Goal: Feedback & Contribution: Submit feedback/report problem

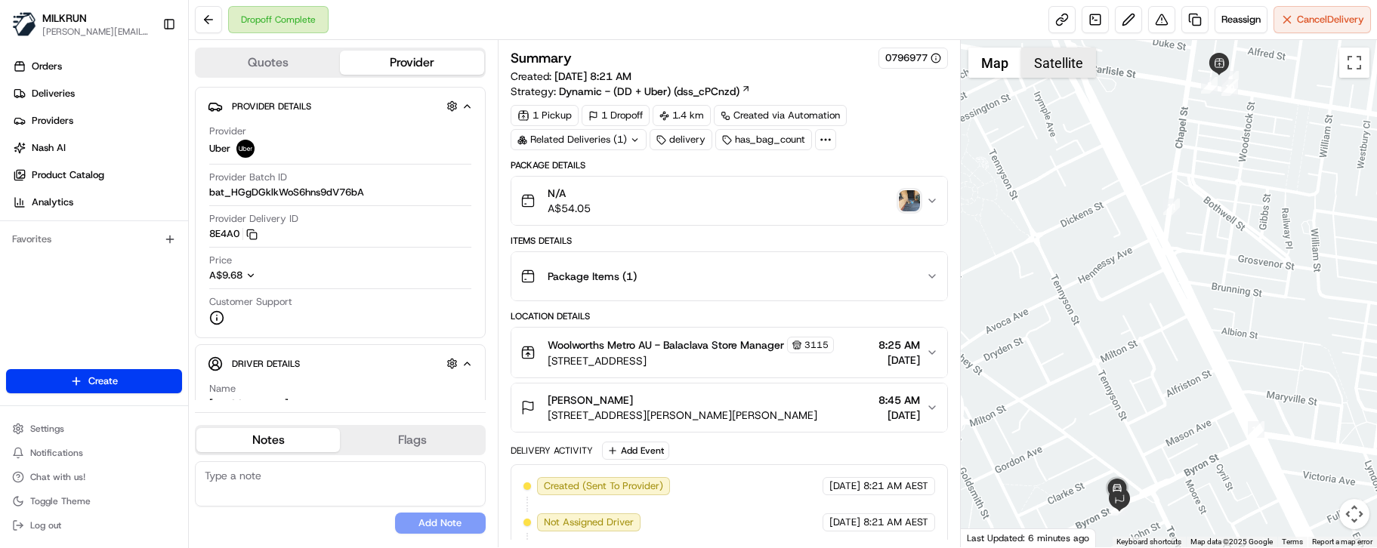
click at [1069, 66] on button "Satellite" at bounding box center [1058, 63] width 75 height 30
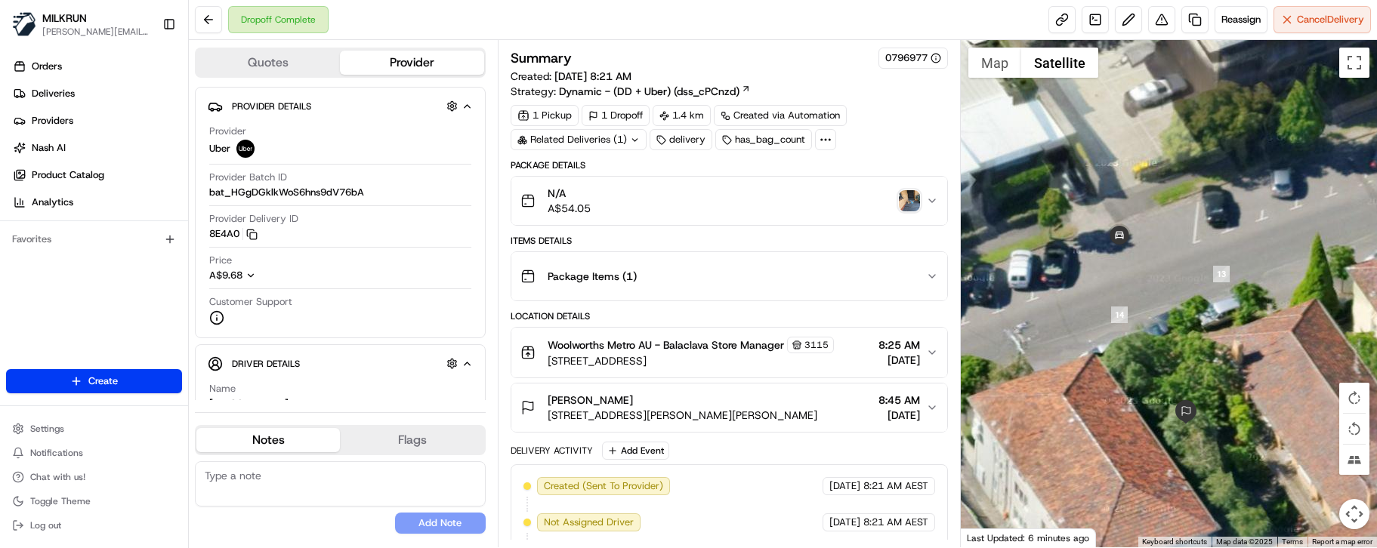
drag, startPoint x: 1125, startPoint y: 424, endPoint x: 1256, endPoint y: 428, distance: 131.5
click at [1256, 428] on div at bounding box center [1169, 294] width 416 height 508
drag, startPoint x: 310, startPoint y: 517, endPoint x: 399, endPoint y: 437, distance: 119.3
click at [310, 517] on div "No results found Add Note" at bounding box center [340, 498] width 291 height 73
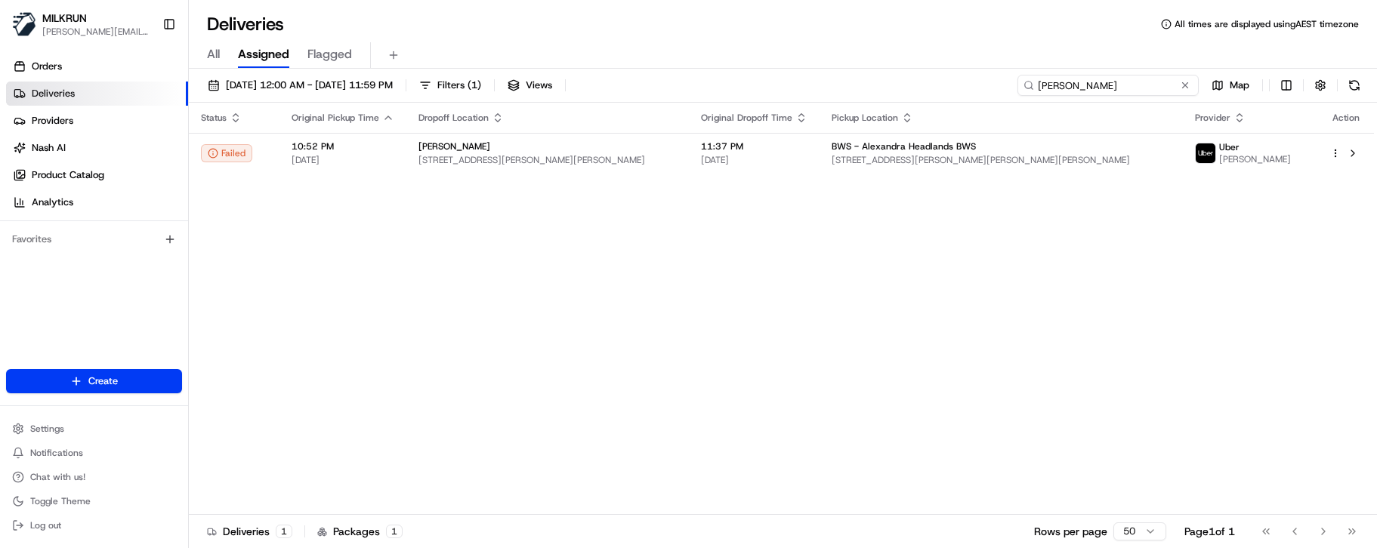
drag, startPoint x: 1150, startPoint y: 82, endPoint x: 820, endPoint y: 79, distance: 329.4
click at [820, 79] on div "22/08/2025 12:00 AM - 22/08/2025 11:59 PM Filters ( 1 ) Views amee allen Map" at bounding box center [783, 89] width 1188 height 28
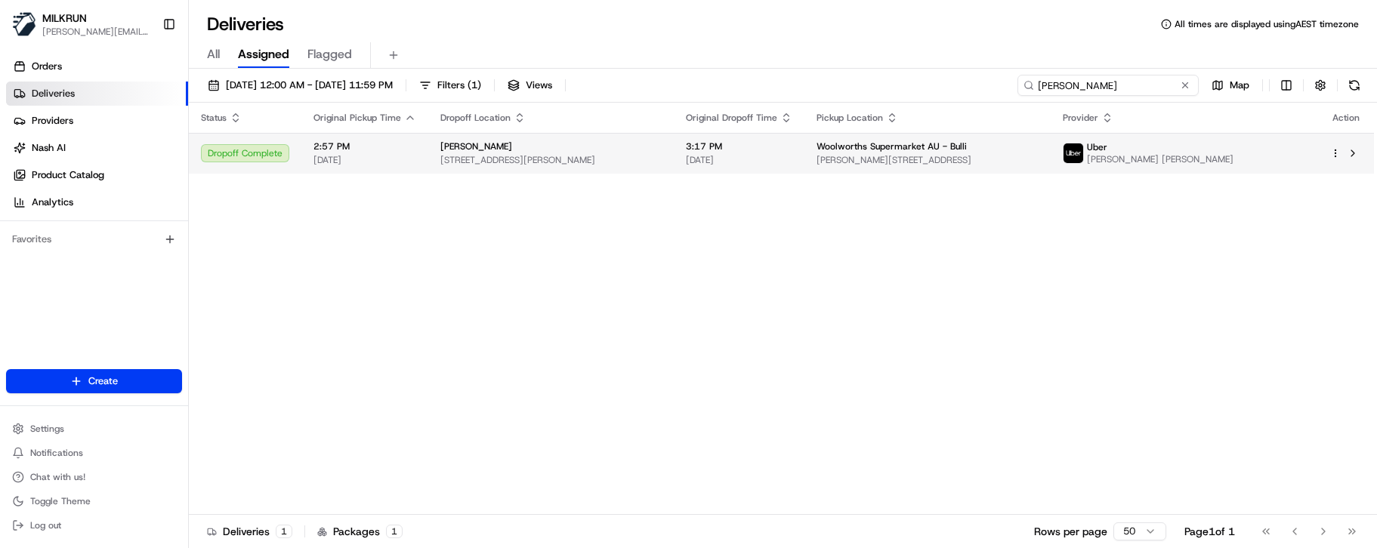
type input "helen roberts"
click at [792, 146] on span "3:17 PM" at bounding box center [739, 146] width 107 height 12
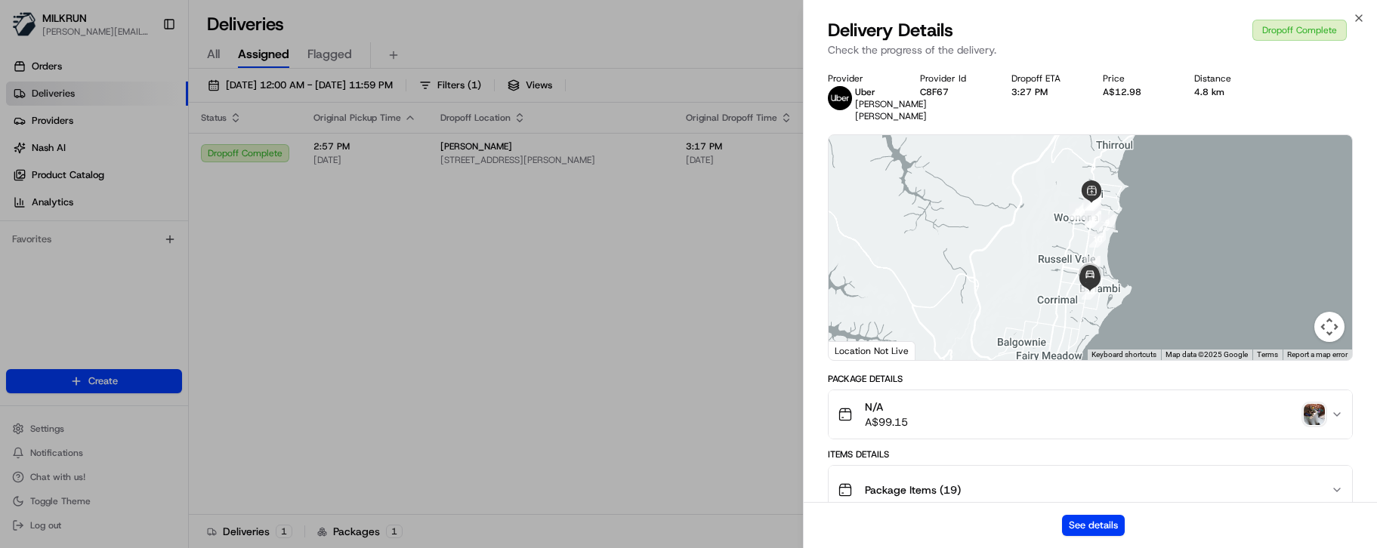
drag, startPoint x: 604, startPoint y: 461, endPoint x: 673, endPoint y: 399, distance: 93.1
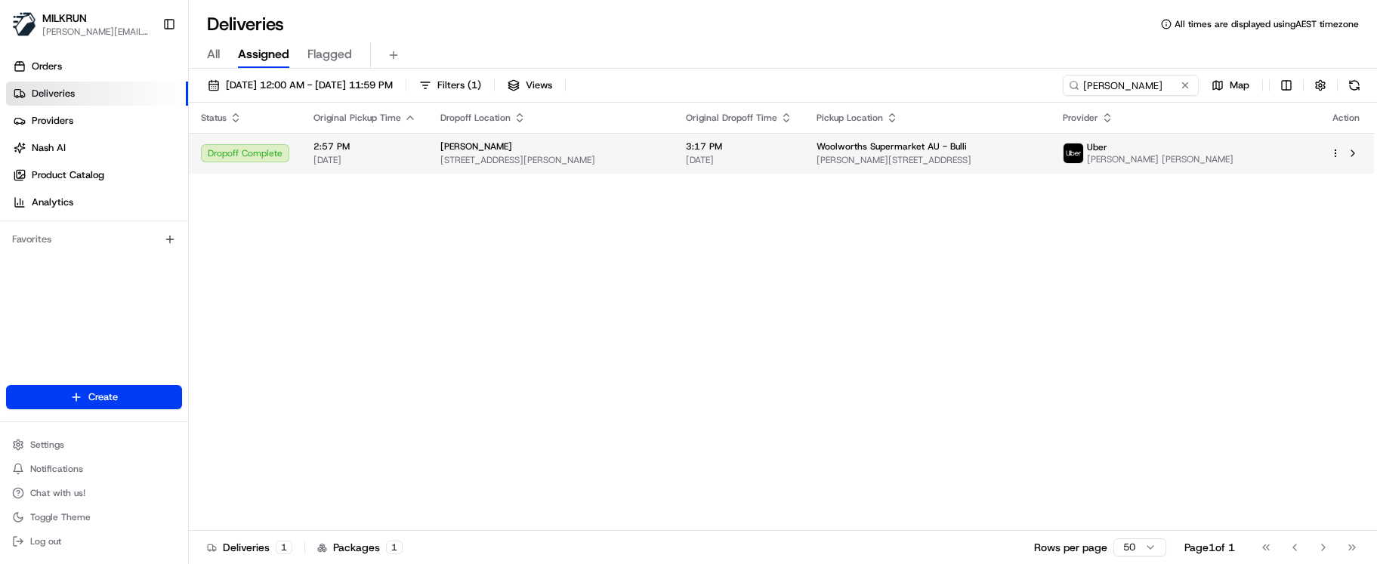
click at [967, 145] on span "Woolworths Supermarket AU - Bulli" at bounding box center [892, 146] width 150 height 12
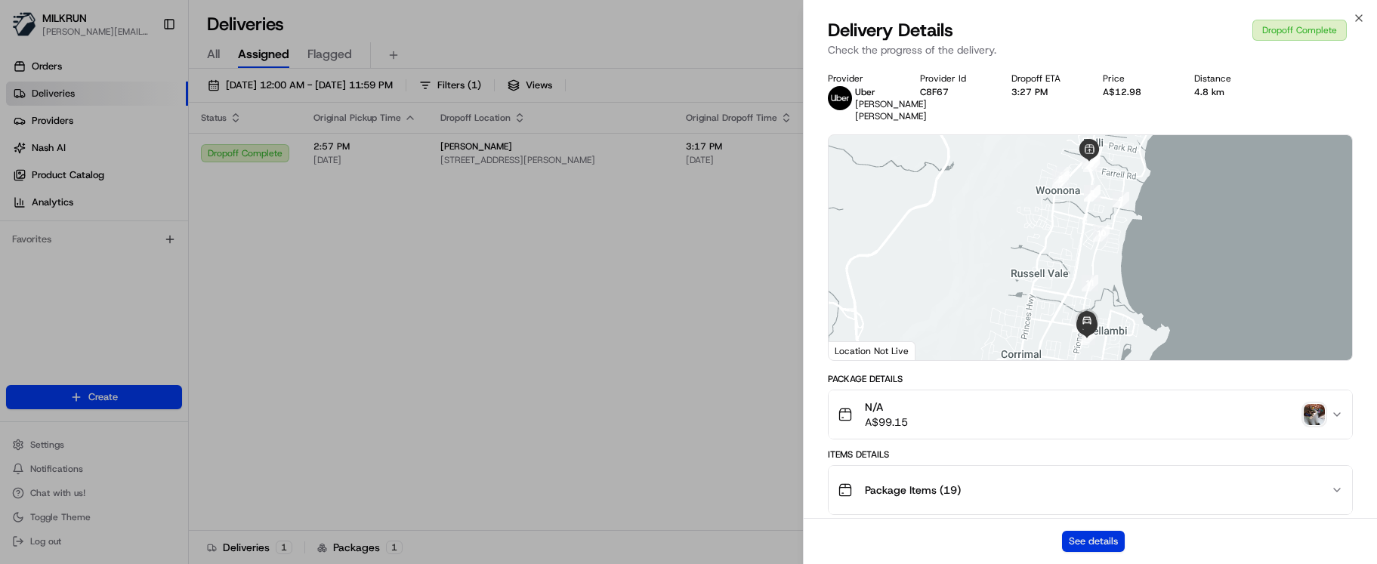
click at [1104, 539] on button "See details" at bounding box center [1093, 541] width 63 height 21
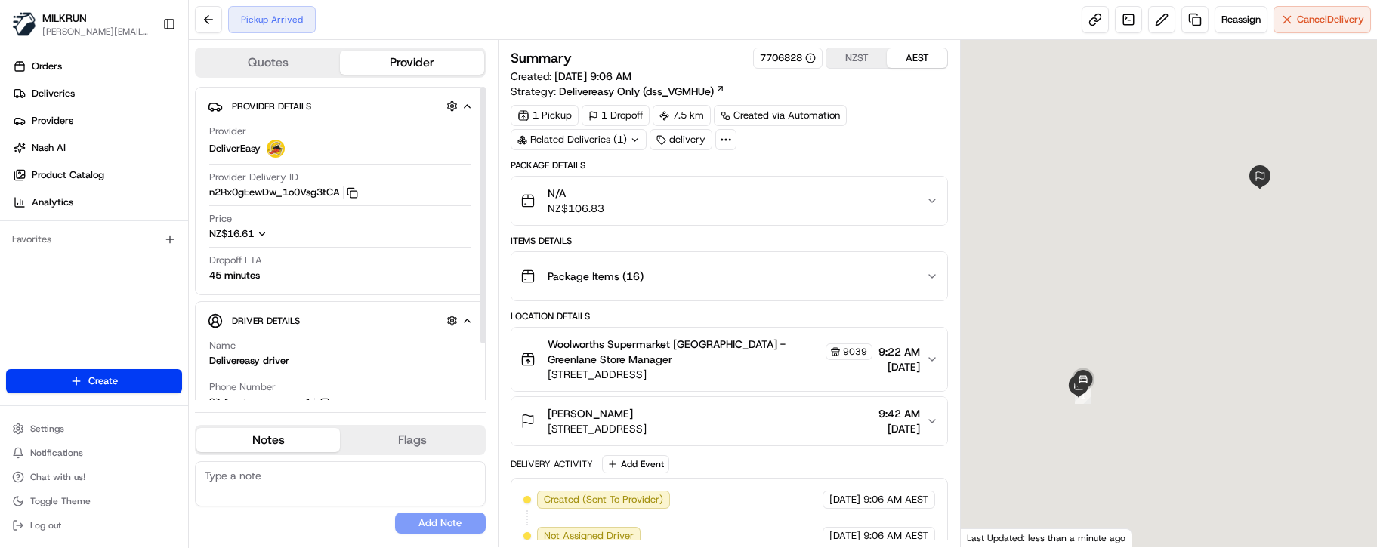
click at [268, 433] on button "Notes" at bounding box center [268, 440] width 144 height 24
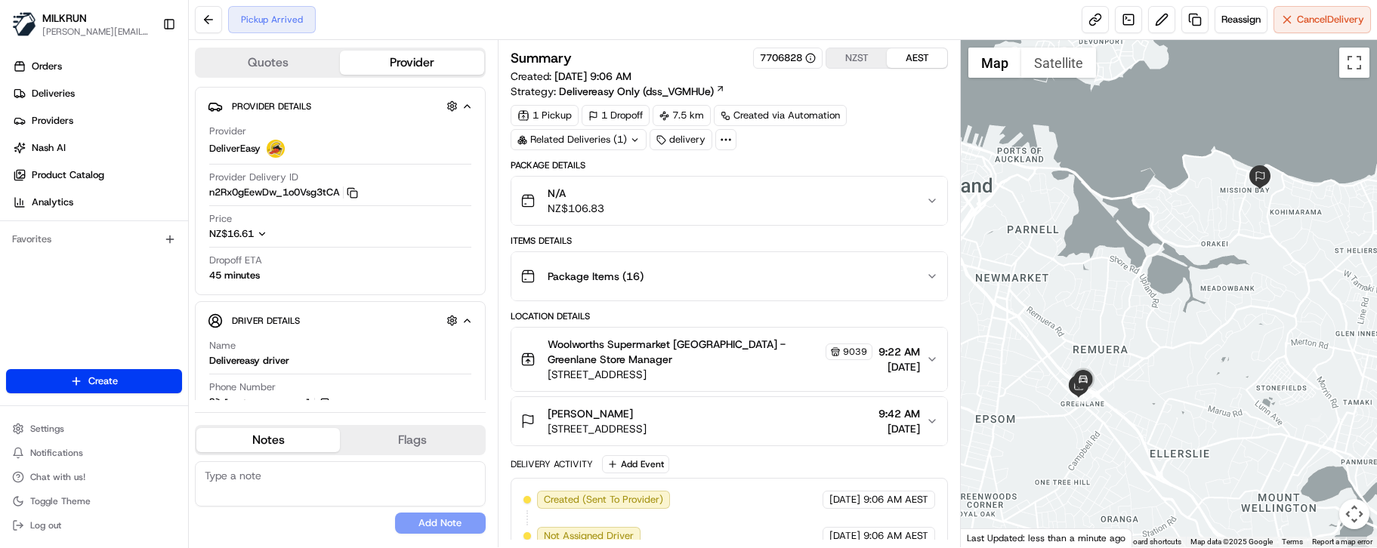
click at [279, 473] on textarea at bounding box center [340, 484] width 291 height 45
paste textarea "Good XXXX Team🌞️ Please can you deliver this order ASAP as the customer has bee…"
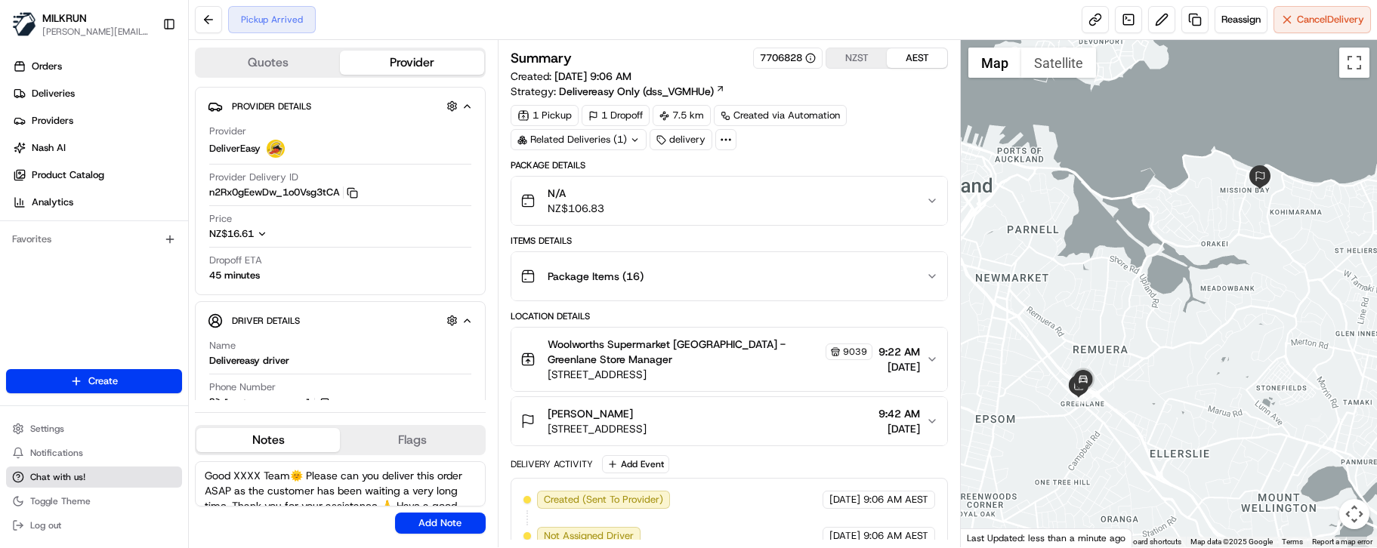
drag, startPoint x: 259, startPoint y: 480, endPoint x: 167, endPoint y: 480, distance: 92.2
click at [168, 480] on div "MILKRUN marcellina.berwick@woolworths.co.nz Toggle Sidebar Orders Deliveries Pr…" at bounding box center [688, 274] width 1377 height 548
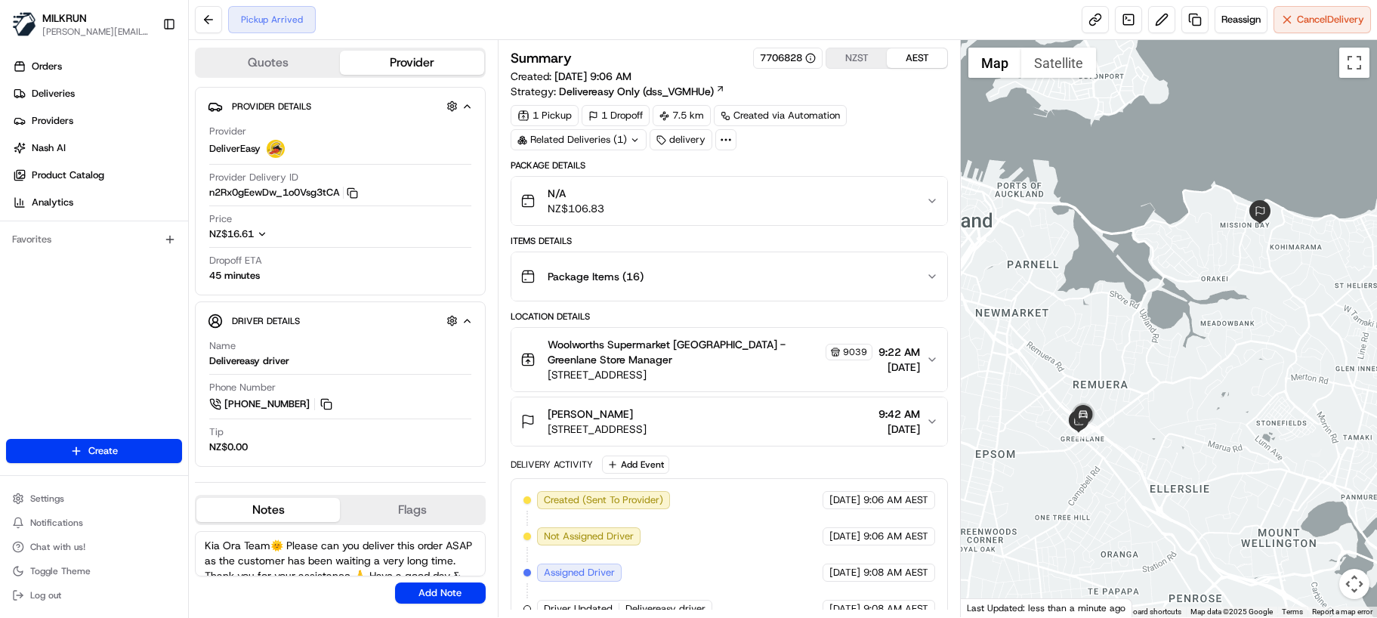
drag, startPoint x: 319, startPoint y: 560, endPoint x: 233, endPoint y: 576, distance: 87.6
click at [233, 548] on textarea "Kia Ora Team🌞️ Please can you deliver this order ASAP as the customer has been …" at bounding box center [340, 553] width 291 height 45
type textarea "Kia Ora Team🌞️ Please can you deliver this order ASAP as the customer needs the…"
click at [416, 548] on button "Add Note" at bounding box center [440, 592] width 91 height 21
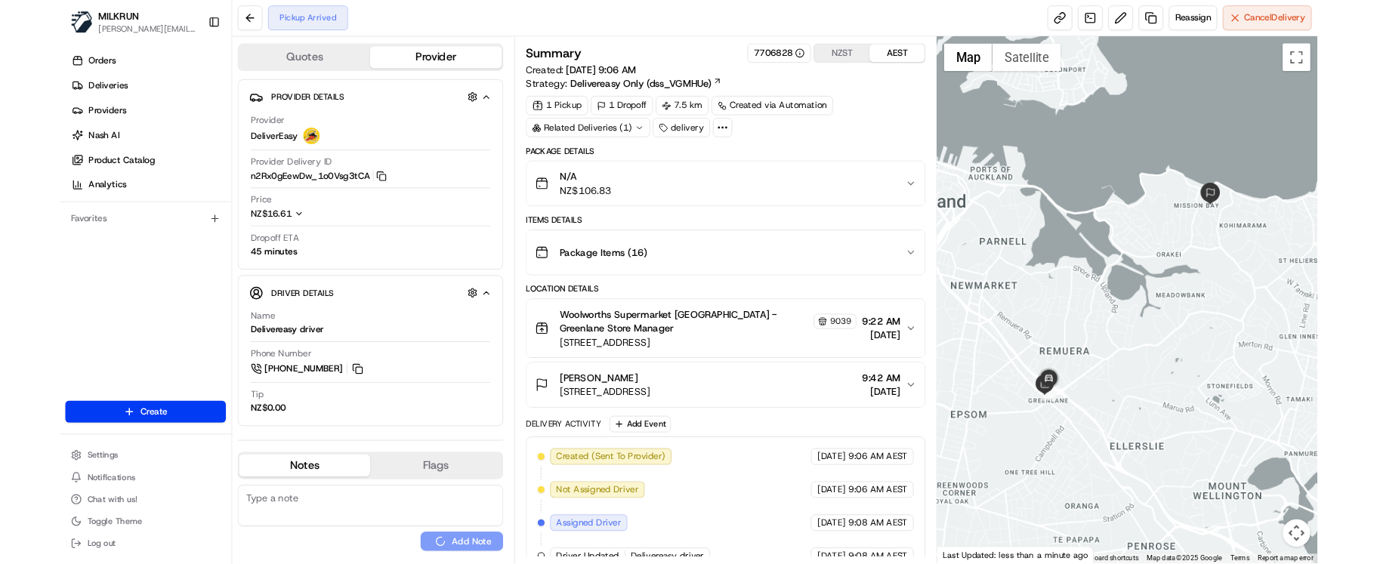
scroll to position [0, 0]
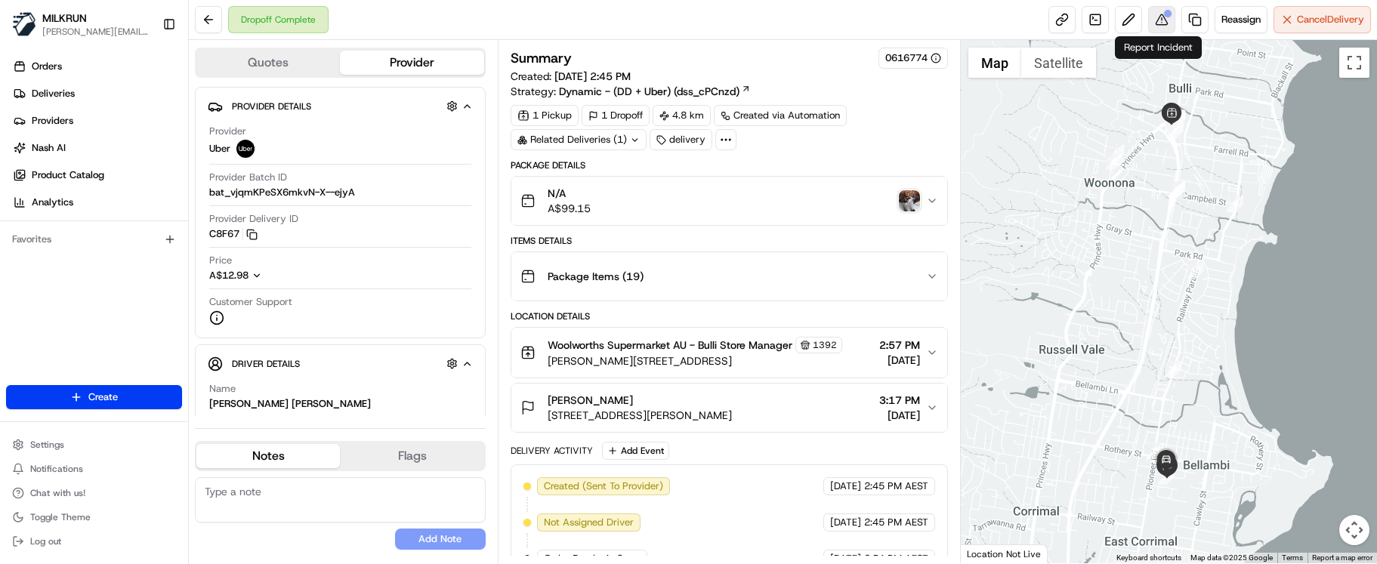
click at [1157, 22] on button at bounding box center [1161, 19] width 27 height 27
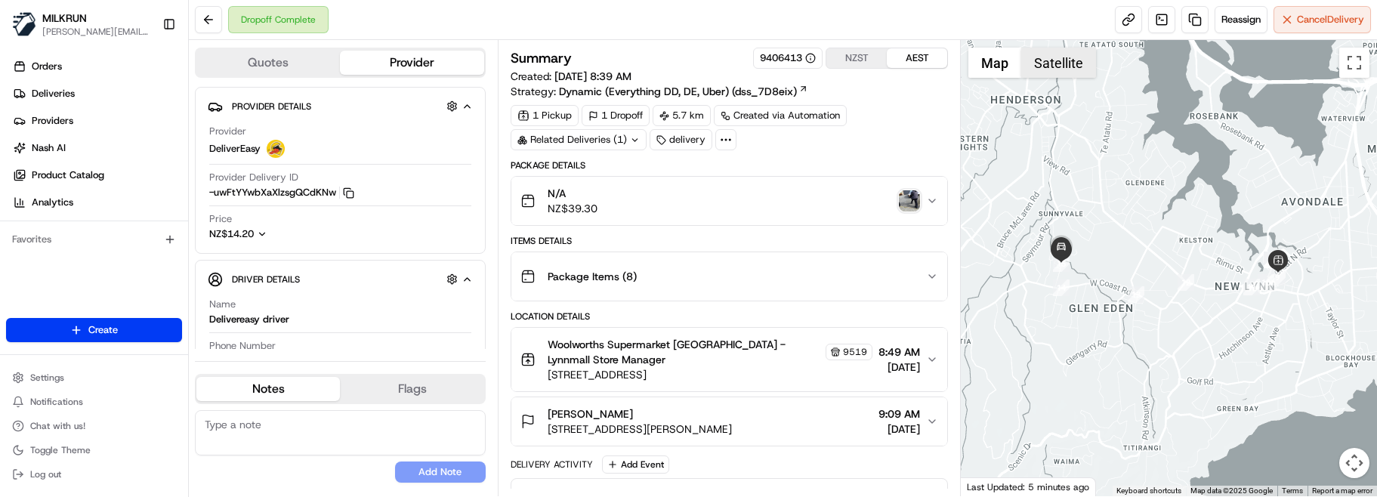
click at [1046, 54] on button "Satellite" at bounding box center [1058, 63] width 75 height 30
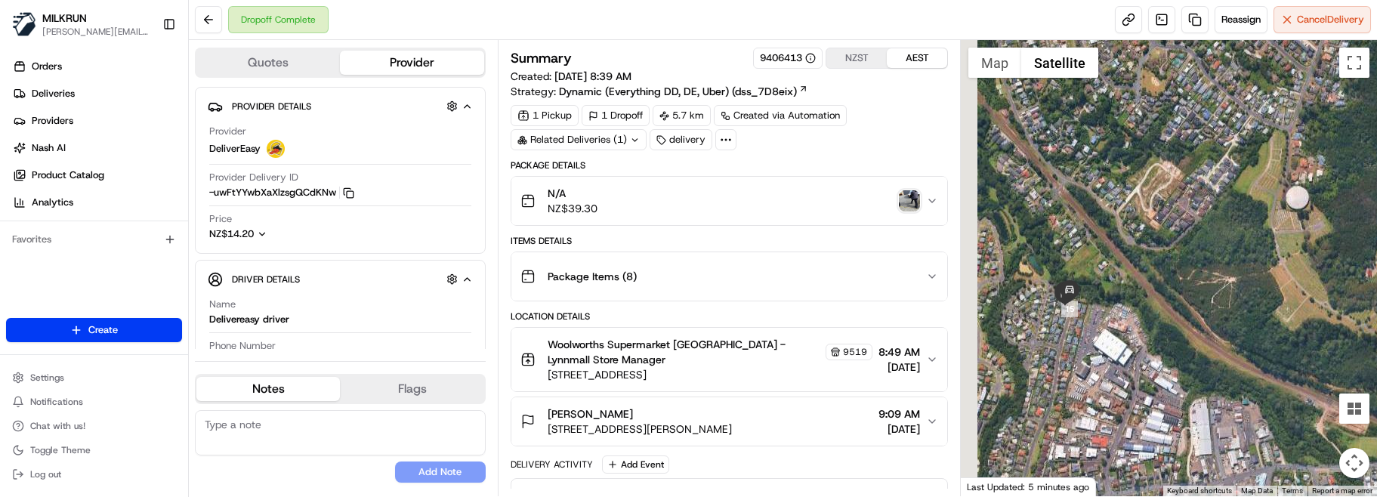
drag, startPoint x: 1163, startPoint y: 281, endPoint x: 1267, endPoint y: 290, distance: 103.9
click at [1267, 290] on div at bounding box center [1169, 268] width 416 height 456
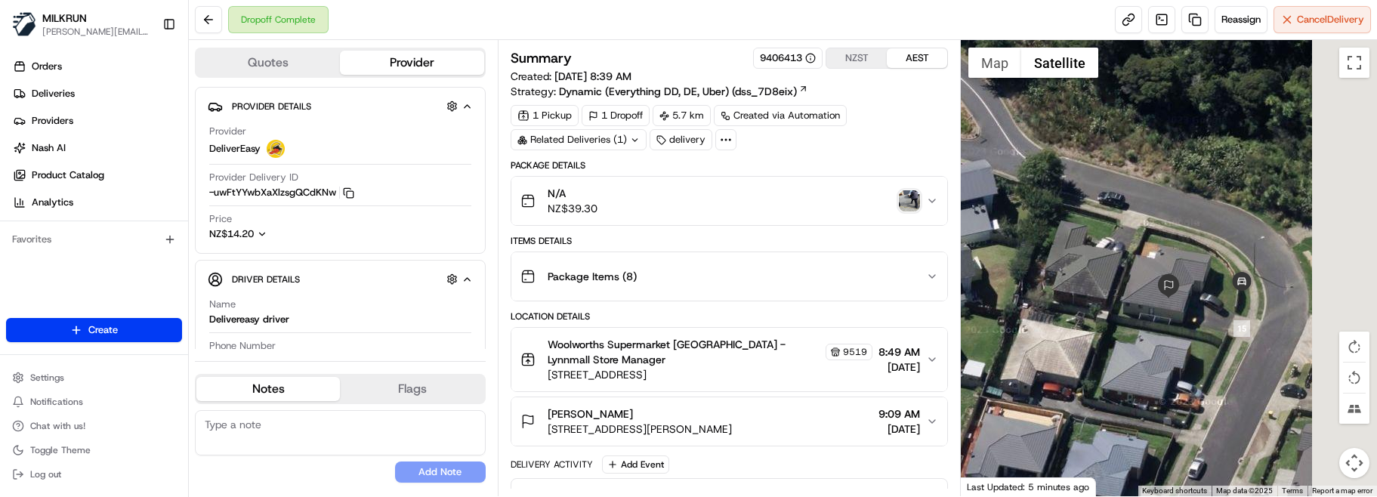
drag, startPoint x: 1243, startPoint y: 299, endPoint x: 1120, endPoint y: 328, distance: 126.4
click at [1120, 328] on div at bounding box center [1169, 268] width 416 height 456
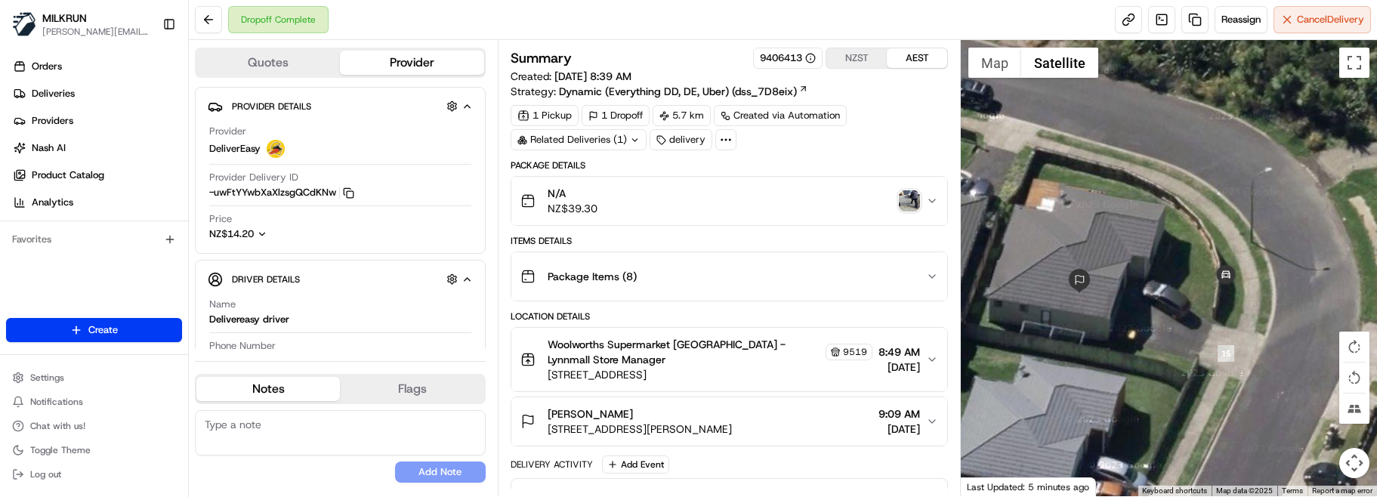
drag, startPoint x: 307, startPoint y: 477, endPoint x: 327, endPoint y: 428, distance: 53.2
click at [307, 477] on div "No results found Add Note" at bounding box center [340, 446] width 291 height 73
click at [298, 452] on textarea at bounding box center [340, 432] width 291 height 45
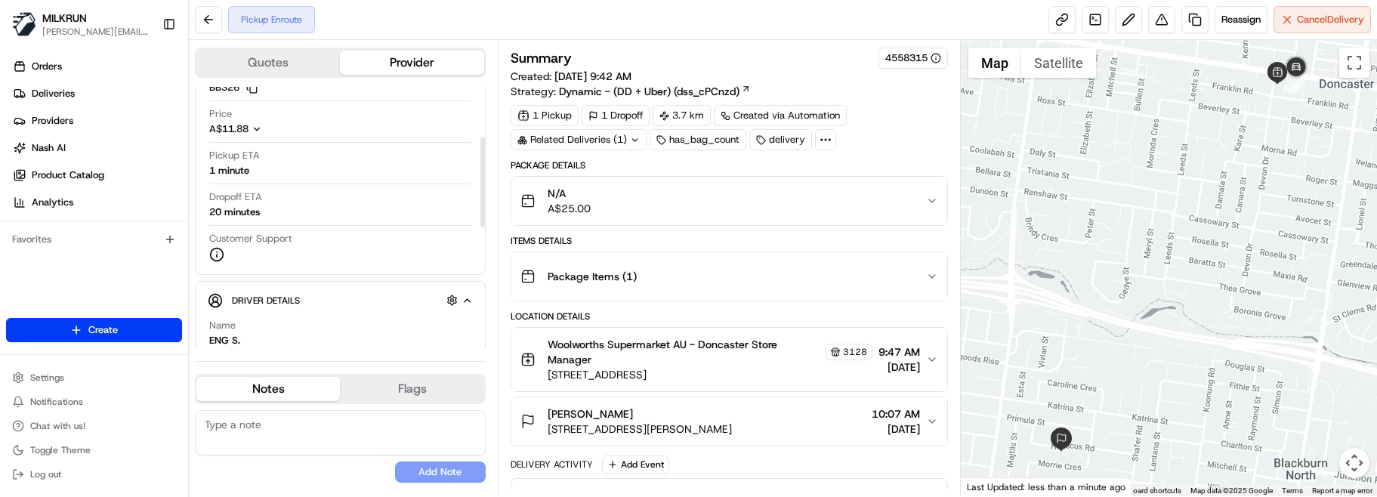
scroll to position [151, 0]
click at [295, 434] on textarea at bounding box center [340, 432] width 291 height 45
paste textarea "Good XXX Team🌞️Please NOTE the delivery instructions & kindly contact the custo…"
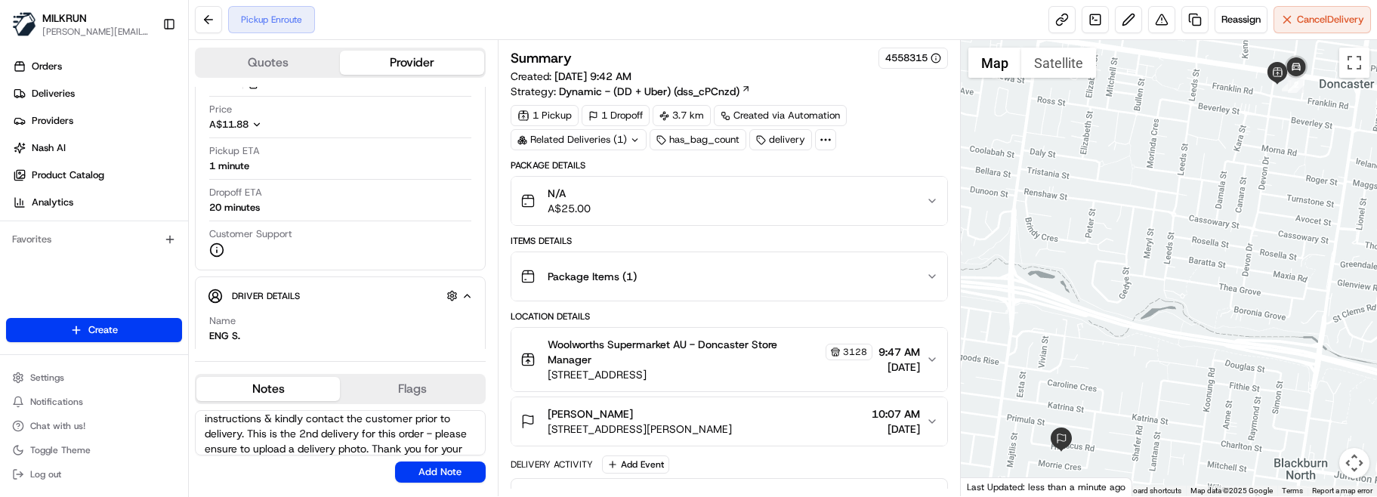
scroll to position [0, 0]
drag, startPoint x: 281, startPoint y: 421, endPoint x: 237, endPoint y: 421, distance: 43.8
click at [237, 421] on textarea "Good XXX Team🌞️Please NOTE the delivery instructions & kindly contact the custo…" at bounding box center [340, 432] width 291 height 45
type textarea "Good Morning Eng🌞️Please NOTE the delivery instructions & kindly contact the cu…"
click at [452, 469] on button "Add Note" at bounding box center [440, 472] width 91 height 21
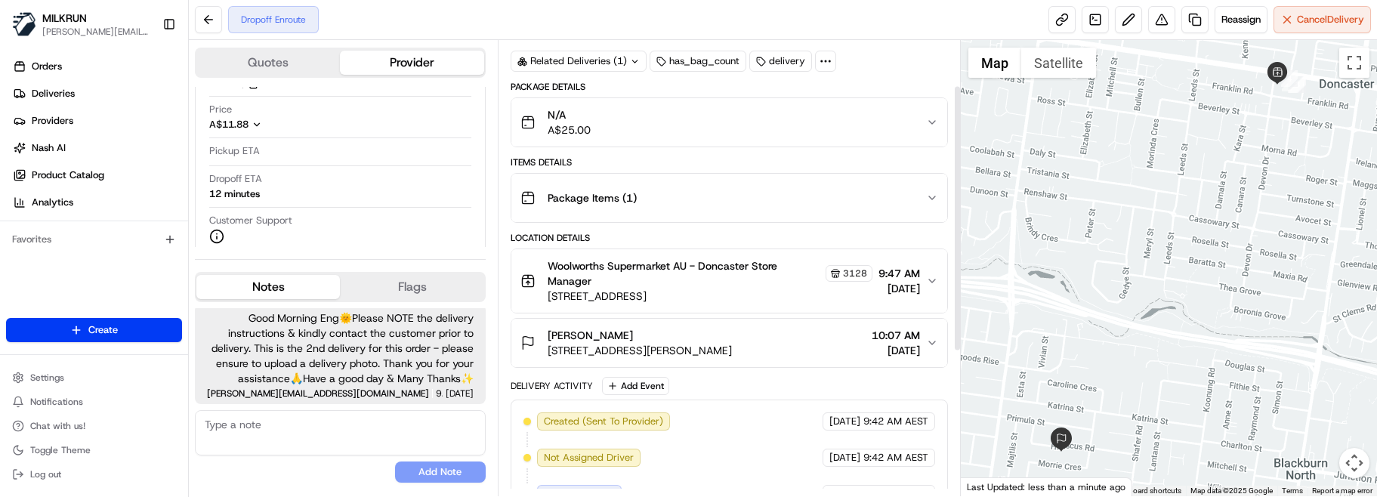
scroll to position [78, 0]
drag, startPoint x: 960, startPoint y: 255, endPoint x: 930, endPoint y: 211, distance: 53.2
click at [955, 211] on div at bounding box center [957, 218] width 5 height 264
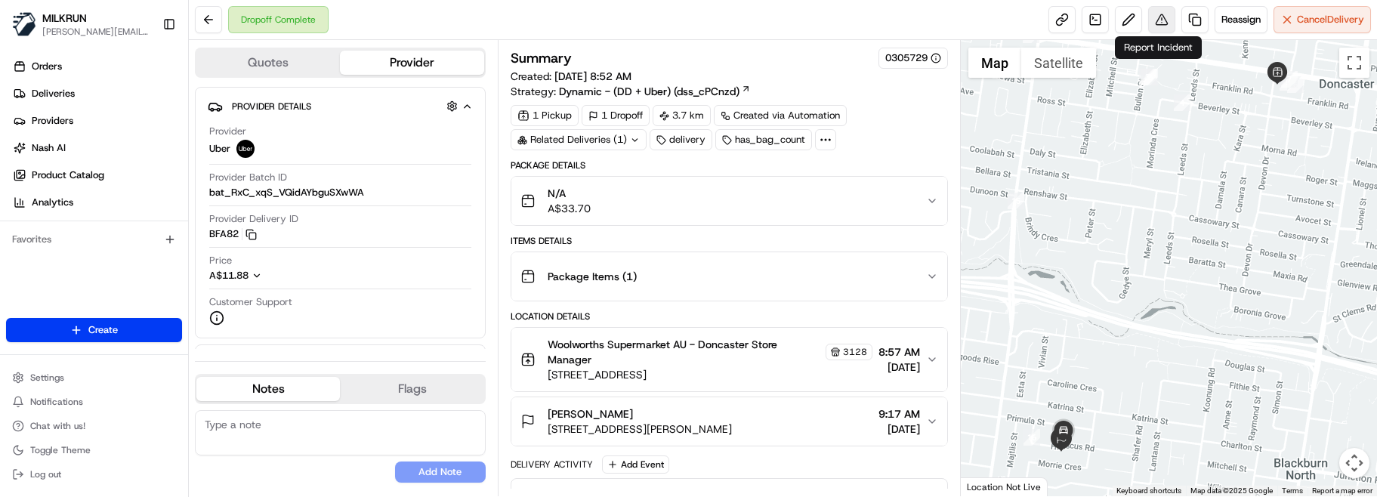
click at [1160, 23] on button at bounding box center [1161, 19] width 27 height 27
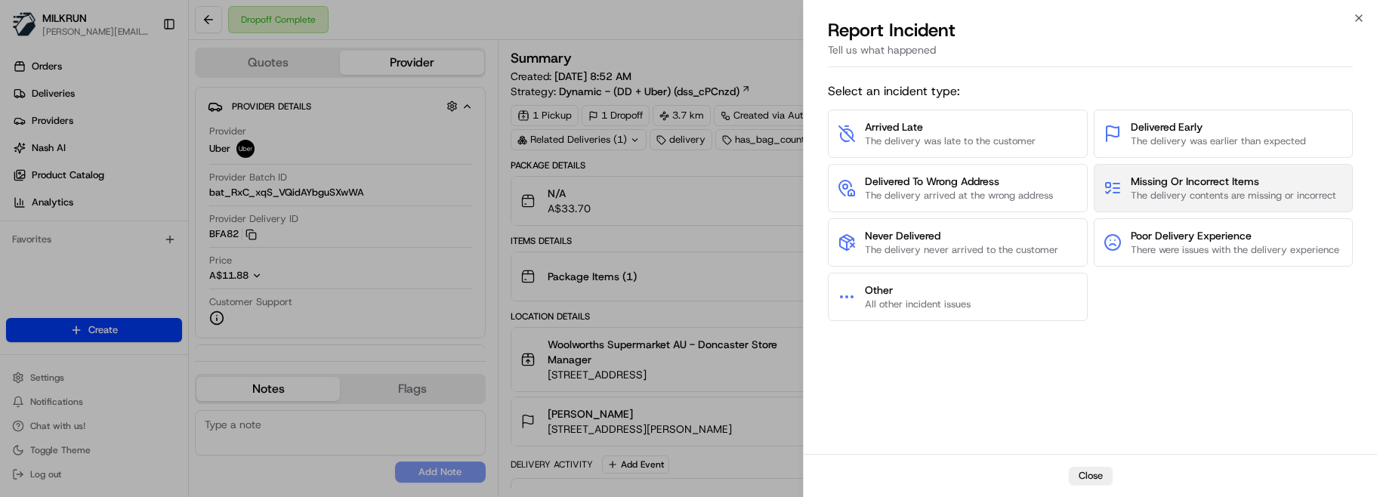
click at [1143, 182] on span "Missing Or Incorrect Items" at bounding box center [1233, 181] width 205 height 15
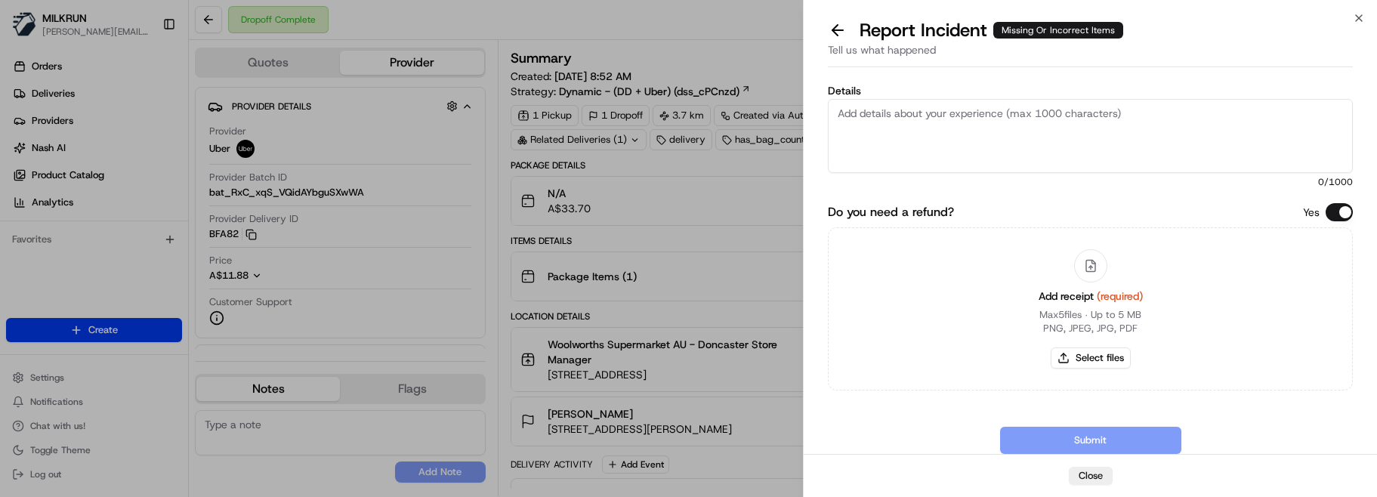
click at [899, 123] on textarea "Details" at bounding box center [1090, 136] width 525 height 74
paste textarea "Customer received incorrect order. Store confirmed driver did a bundle pick up …"
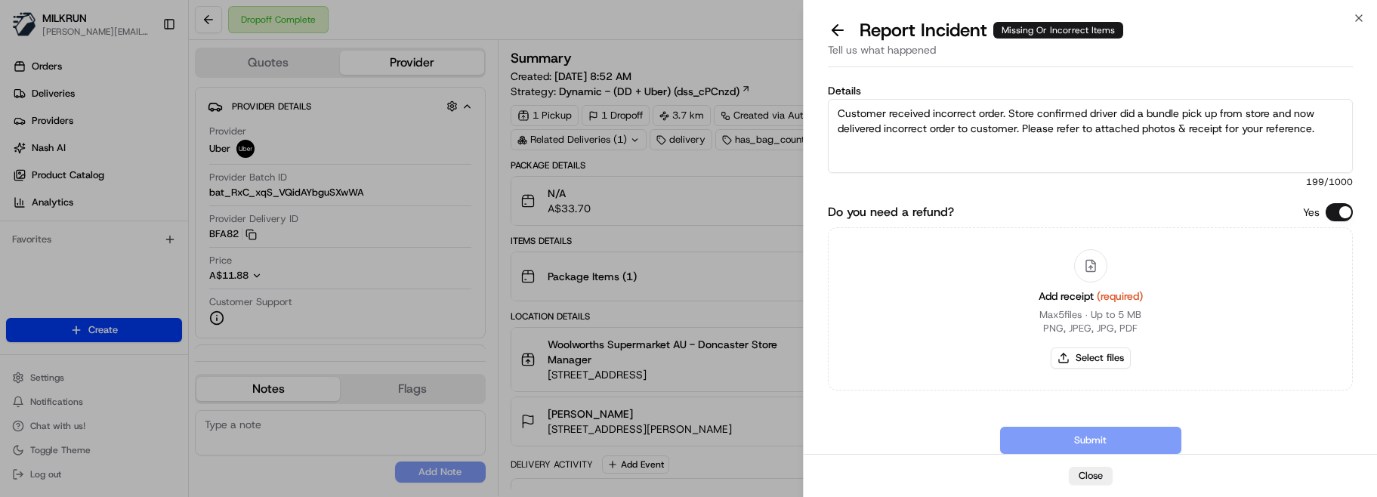
drag, startPoint x: 978, startPoint y: 116, endPoint x: 1008, endPoint y: 114, distance: 29.5
click at [1008, 114] on textarea "Customer received incorrect order. Store confirmed driver did a bundle pick up …" at bounding box center [1090, 136] width 525 height 74
click at [1110, 147] on textarea "Customer received incorrect items Store confirmed driver did a bundle pick up f…" at bounding box center [1090, 136] width 525 height 74
click at [1131, 144] on textarea "Customer received incorrect items Store confirmed driver did a bundle pick up f…" at bounding box center [1090, 136] width 525 height 74
click at [1011, 116] on textarea "Customer received incorrect items Store confirmed driver did a bundle pick up f…" at bounding box center [1090, 136] width 525 height 74
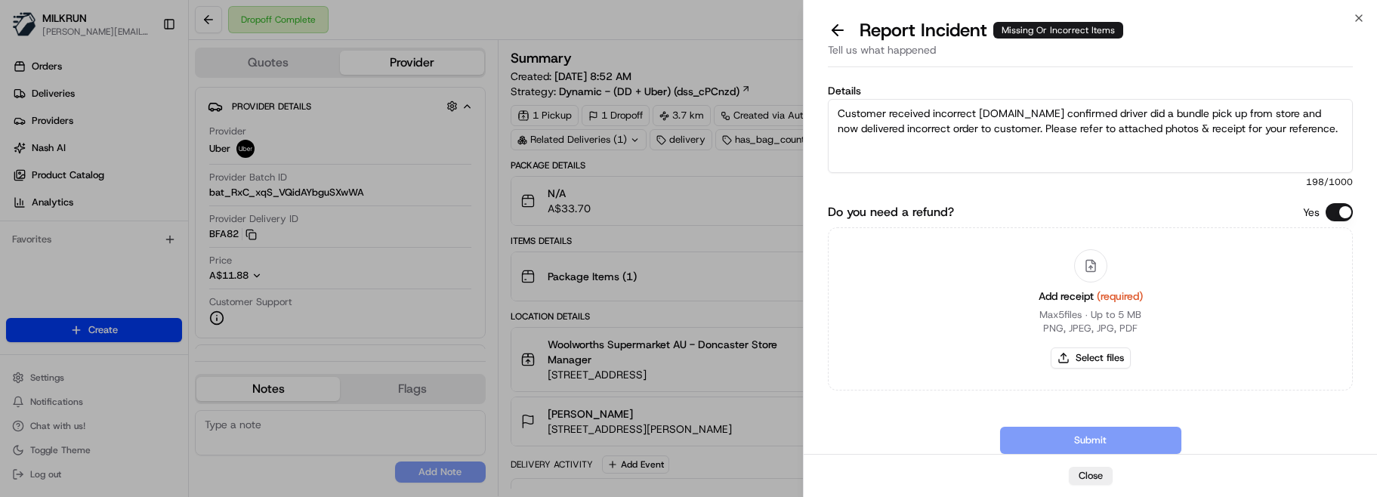
click at [1011, 119] on textarea "Customer received incorrect items.Store confirmed driver did a bundle pick up f…" at bounding box center [1090, 136] width 525 height 74
type textarea "Customer received incorrect items. Store confirmed driver did a bundle pick up …"
click at [1116, 358] on button "Select files" at bounding box center [1091, 357] width 80 height 21
type input "C:\fakepath\Natasha Cuato- MILKRUN Order Receipt_1.png"
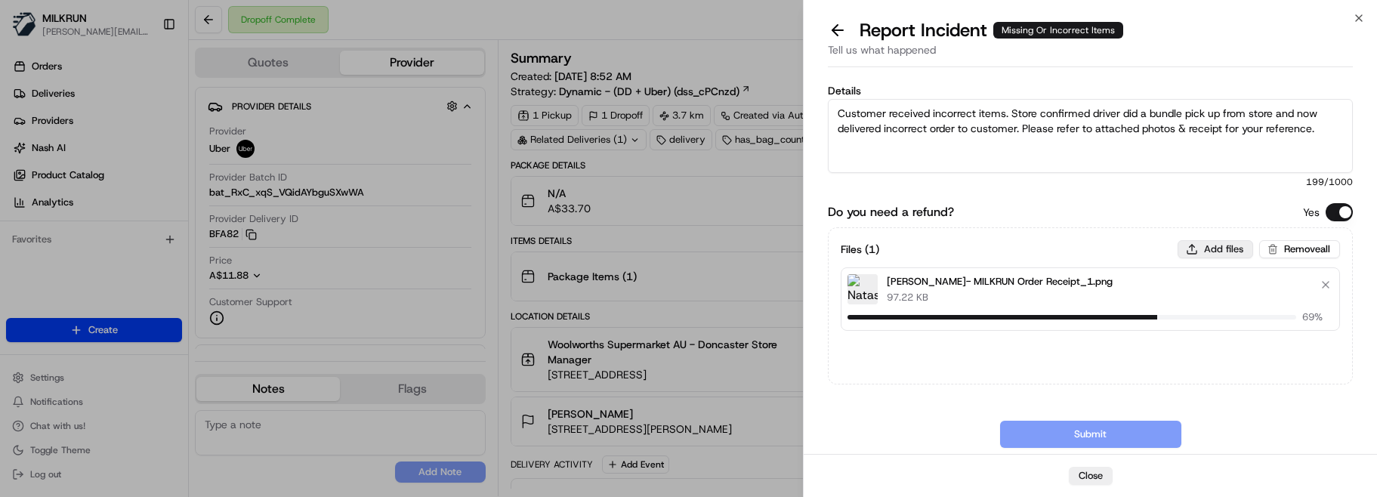
click at [1224, 246] on button "Add files" at bounding box center [1216, 249] width 76 height 18
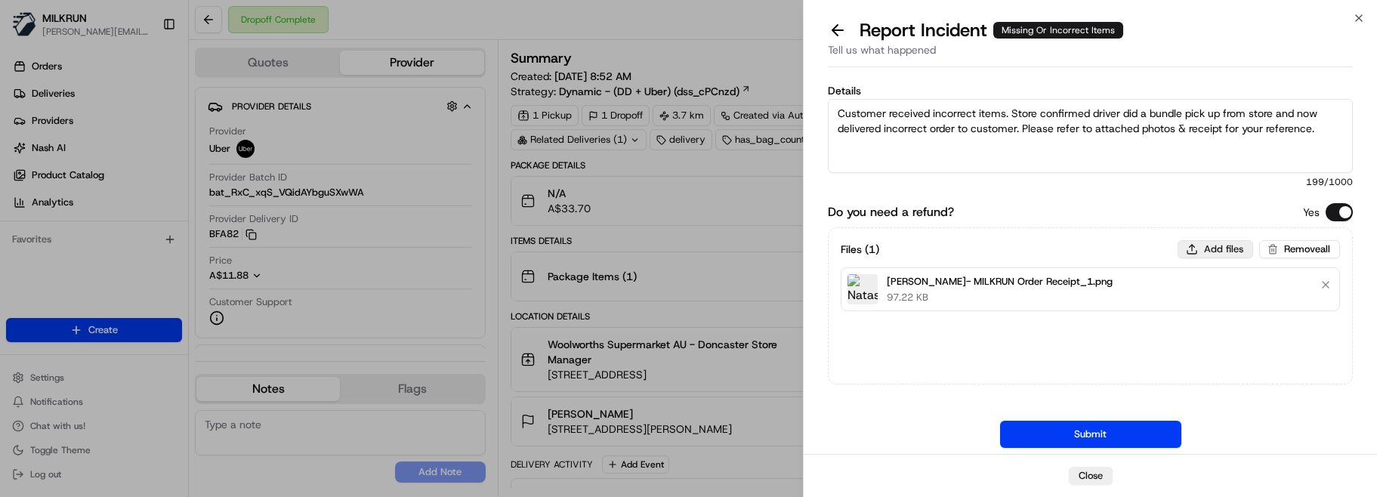
type input "C:\fakepath\Natasha Cuato- MILKRUN Order Receipt_2.png"
click at [1194, 246] on button "Add files" at bounding box center [1216, 249] width 76 height 18
type input "C:\fakepath\Natasha Cuato- incorrect order_1.png"
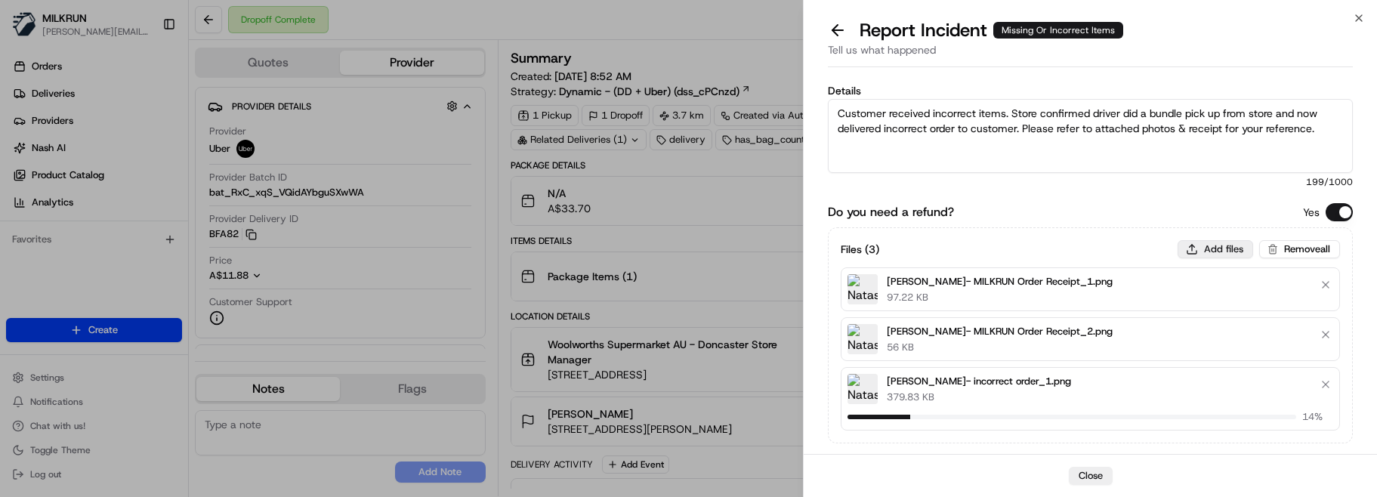
click at [1193, 245] on button "Add files" at bounding box center [1216, 249] width 76 height 18
type input "C:\fakepath\Natasha Cuato- incorrect order_2.png"
click at [1211, 253] on button "Add files" at bounding box center [1216, 249] width 76 height 18
type input "C:\fakepath\Natasha Cuato- incorrect order_3.png"
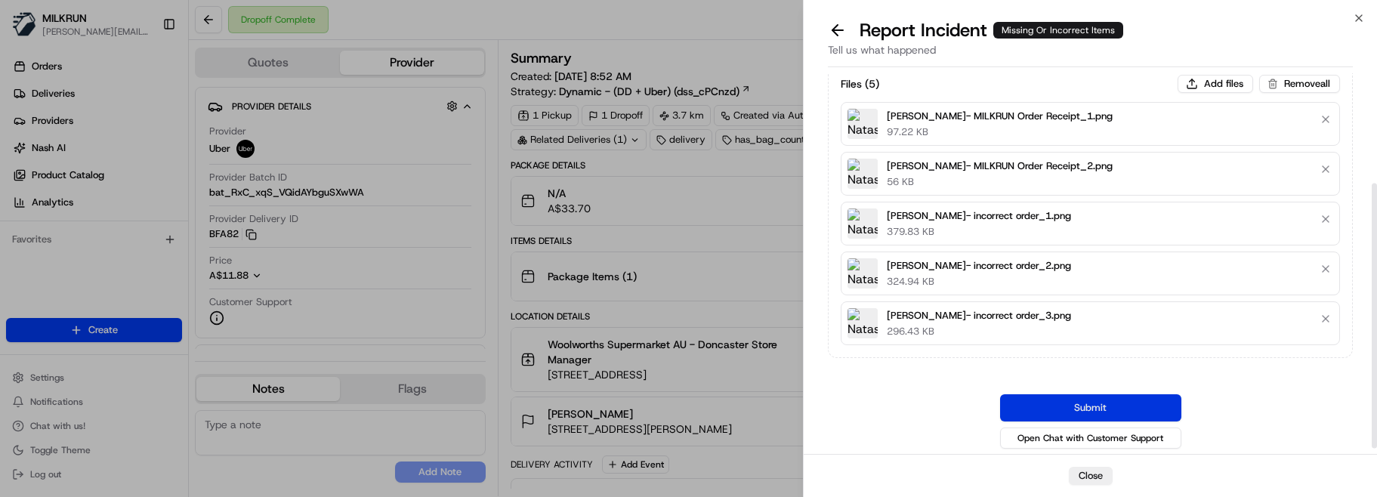
scroll to position [166, 0]
click at [1053, 401] on button "Submit" at bounding box center [1090, 407] width 181 height 27
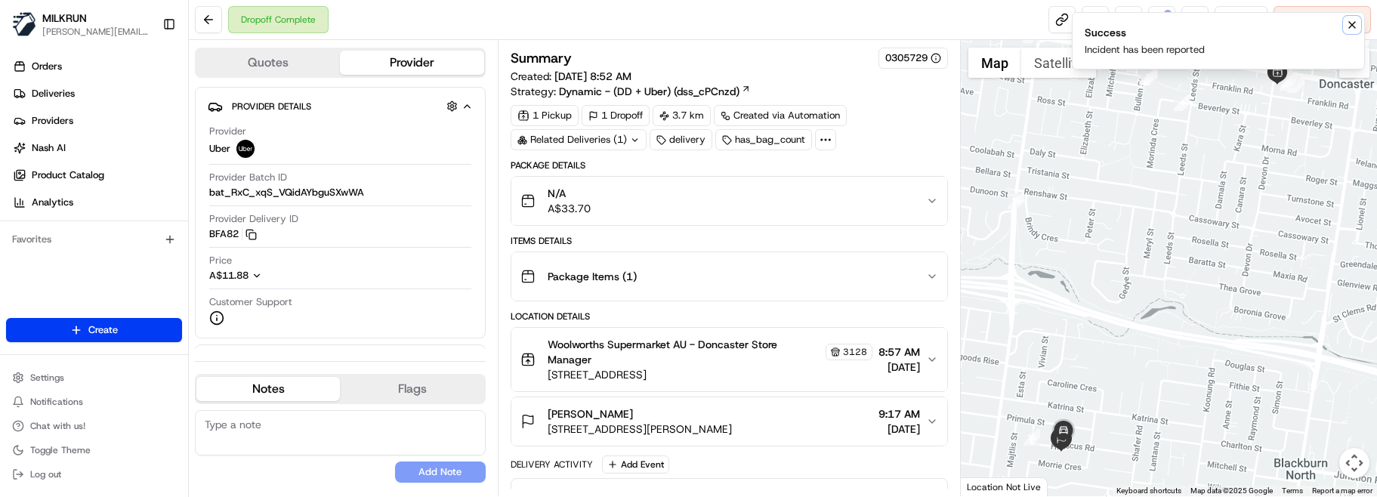
click at [1351, 20] on icon "Notifications (F8)" at bounding box center [1352, 25] width 12 height 12
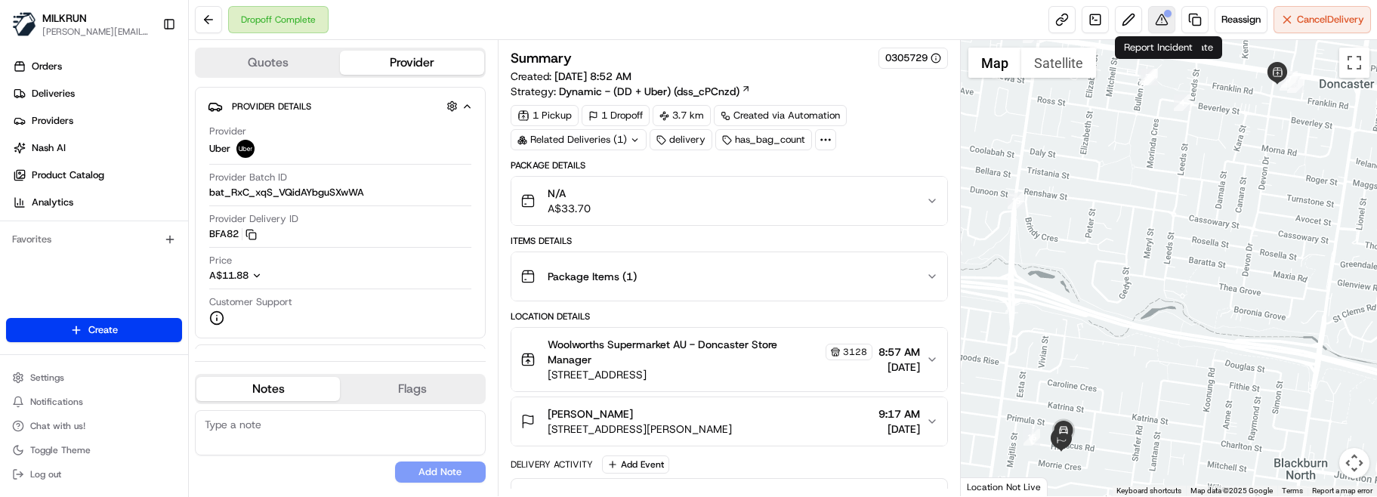
click at [1152, 25] on button at bounding box center [1161, 19] width 27 height 27
